Goal: Check status: Check status

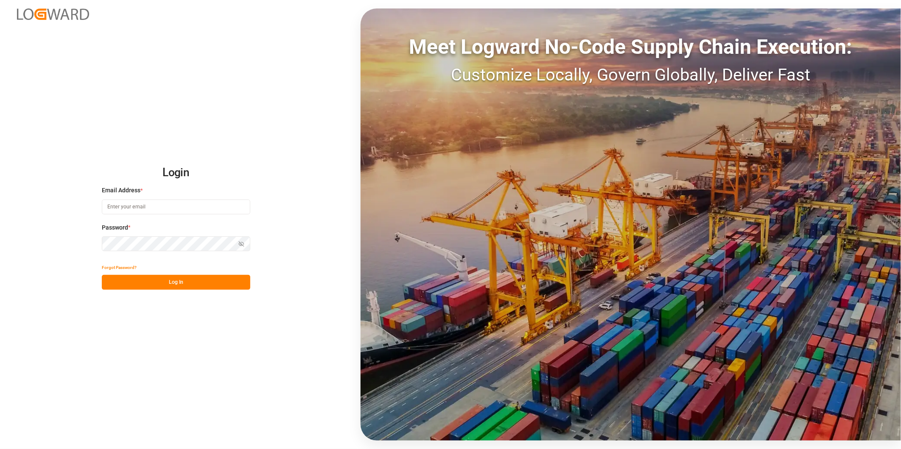
type input "[PERSON_NAME][EMAIL_ADDRESS][DOMAIN_NAME]"
click at [197, 278] on button "Log In" at bounding box center [176, 282] width 148 height 15
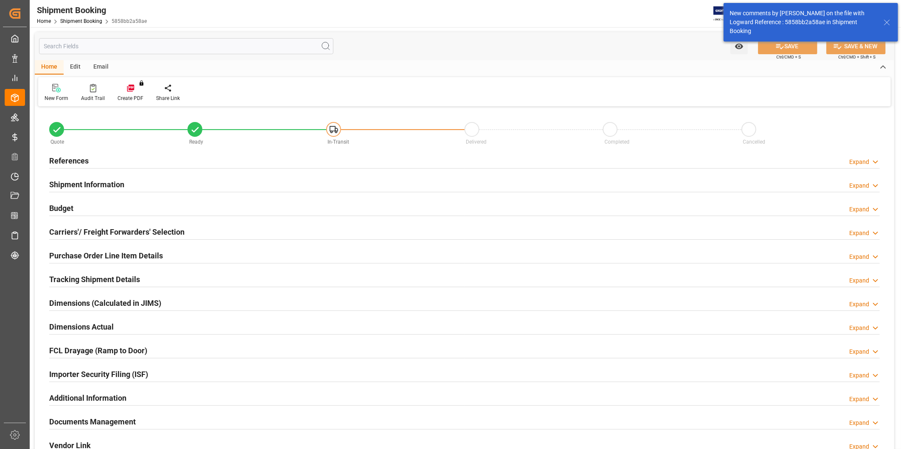
type input "0"
type input "[DATE]"
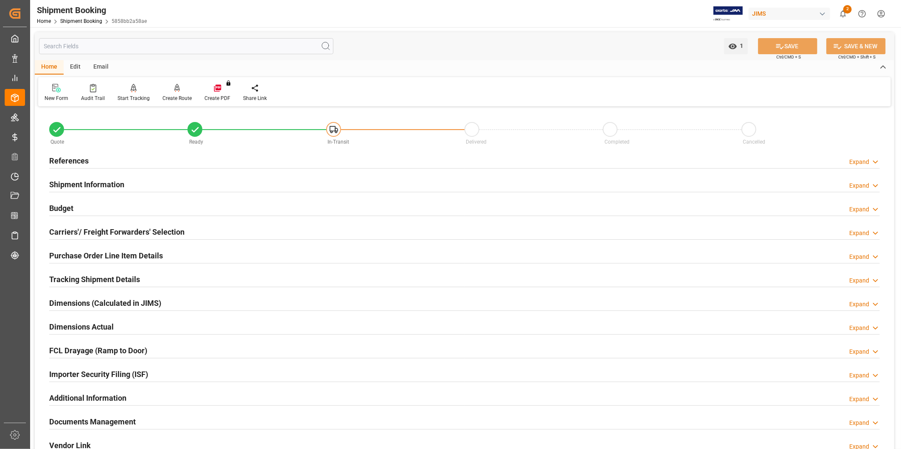
click at [866, 164] on div "Expand" at bounding box center [859, 162] width 20 height 9
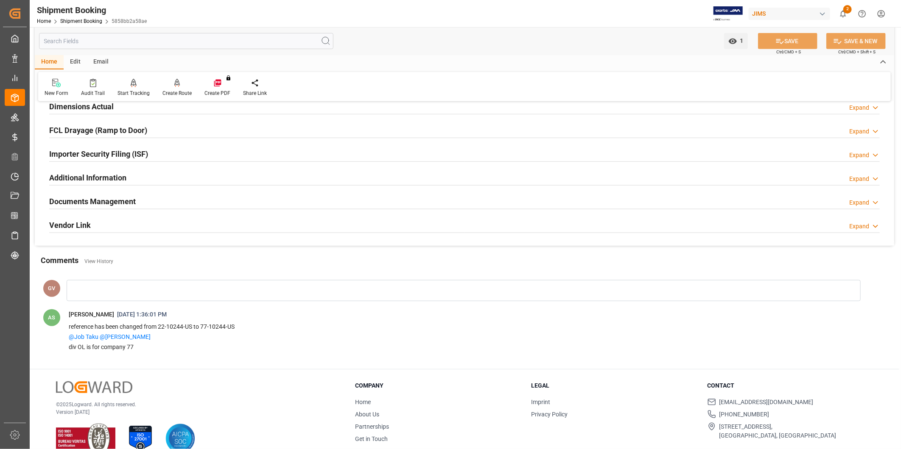
scroll to position [392, 0]
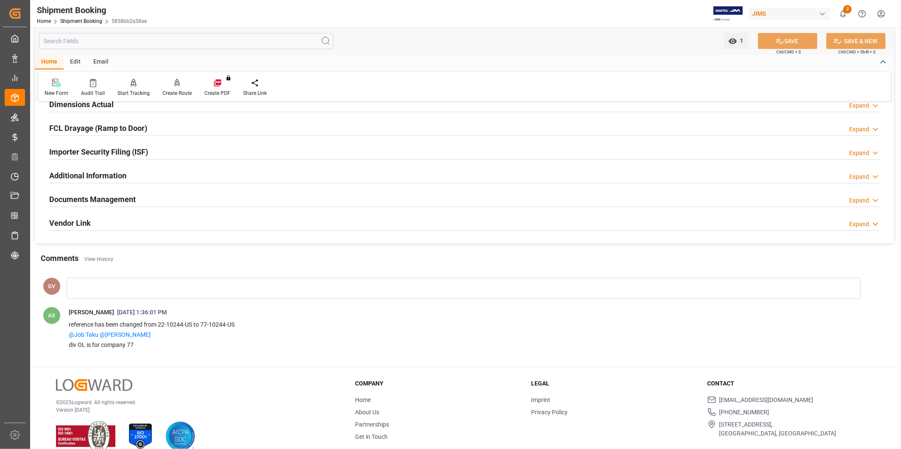
click at [847, 14] on button "2" at bounding box center [842, 13] width 19 height 19
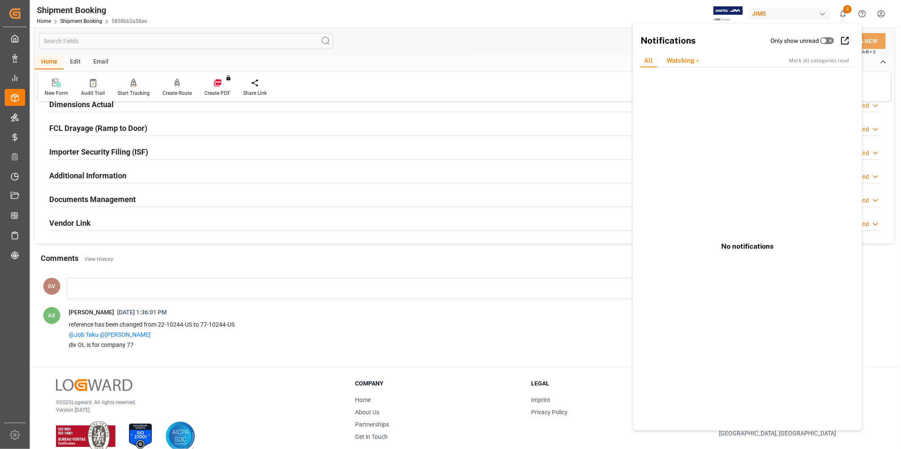
click at [692, 62] on div "Watching" at bounding box center [682, 60] width 46 height 13
